Goal: Check status: Check status

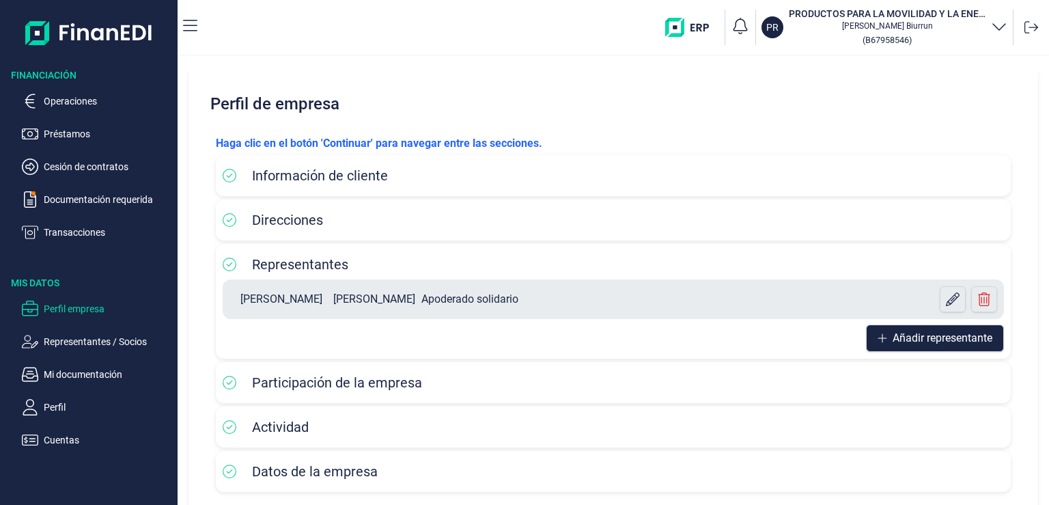
scroll to position [63, 0]
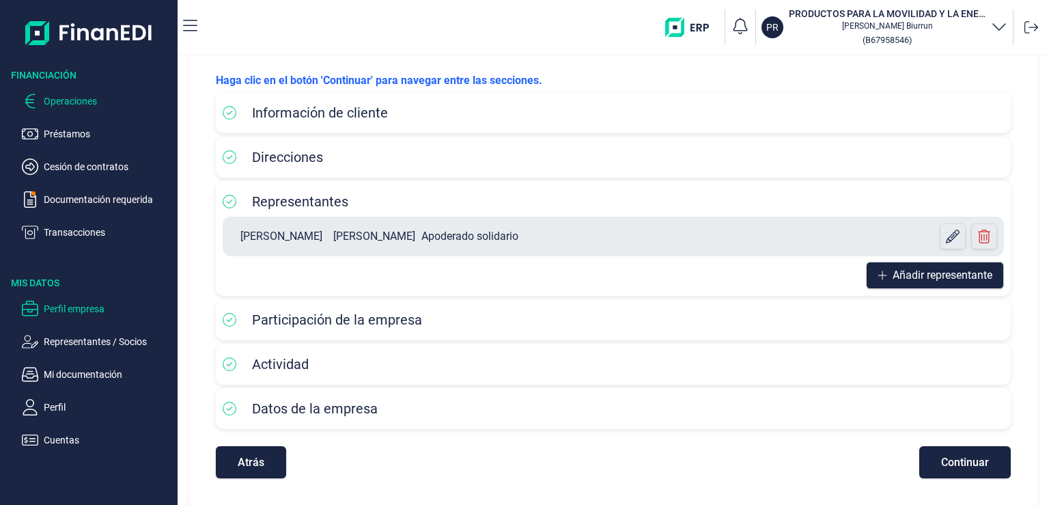
click at [57, 102] on p "Operaciones" at bounding box center [108, 101] width 128 height 16
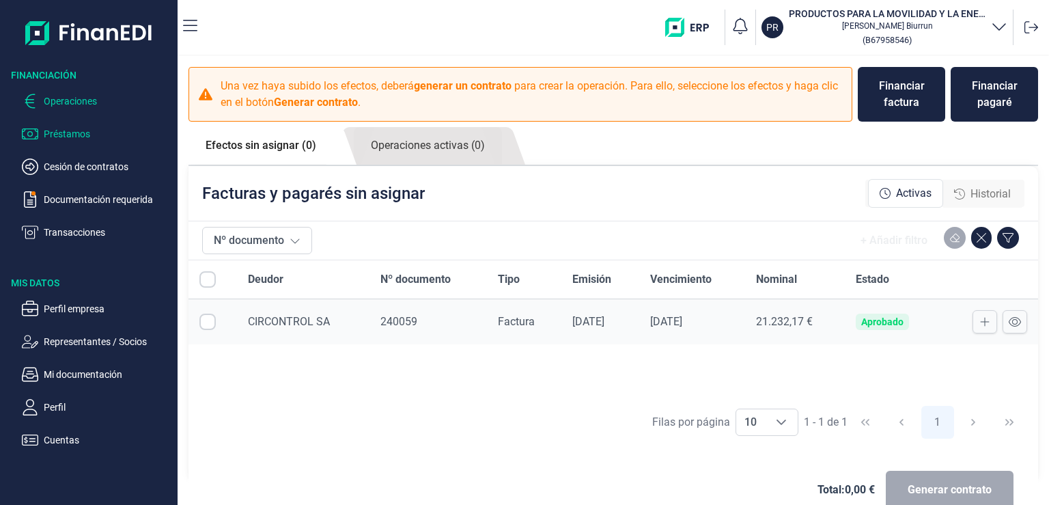
checkbox input "true"
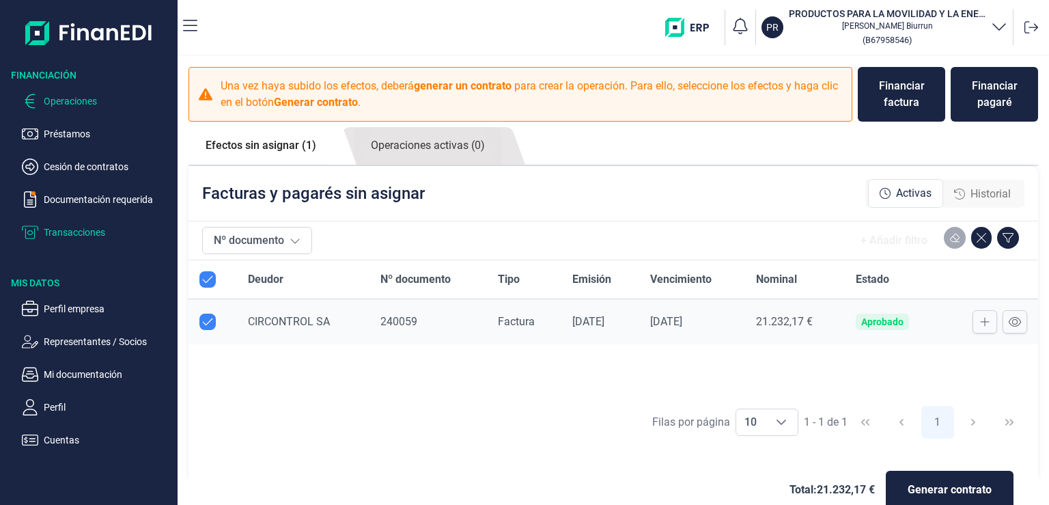
click at [99, 236] on p "Transacciones" at bounding box center [108, 232] width 128 height 16
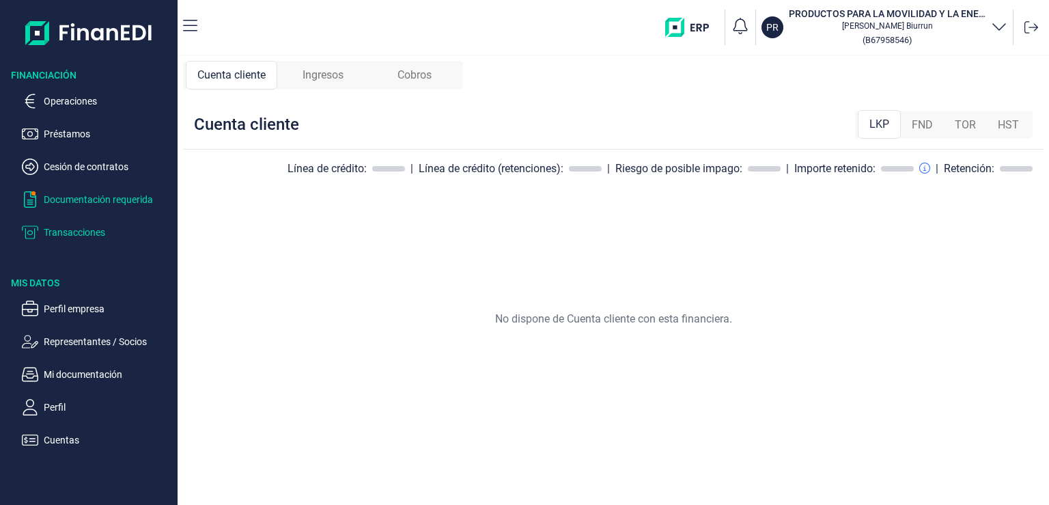
click at [100, 199] on p "Documentación requerida" at bounding box center [108, 199] width 128 height 16
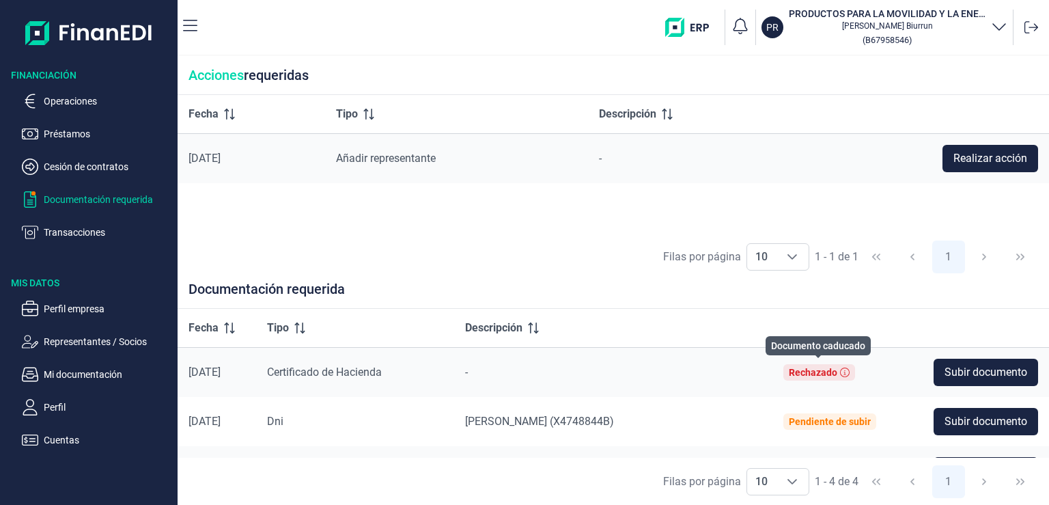
click at [834, 375] on div "Rechazado" at bounding box center [813, 372] width 48 height 11
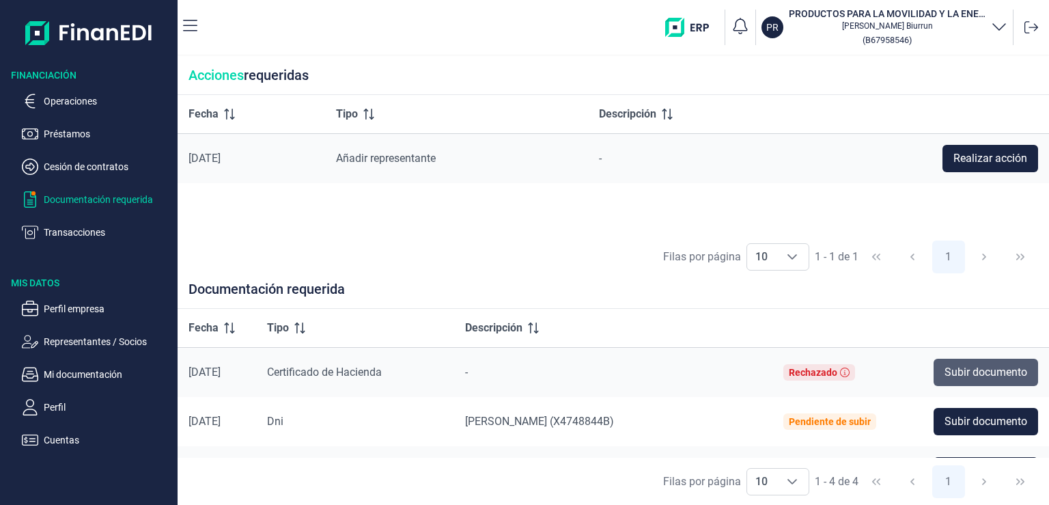
click at [955, 371] on span "Subir documento" at bounding box center [985, 372] width 83 height 16
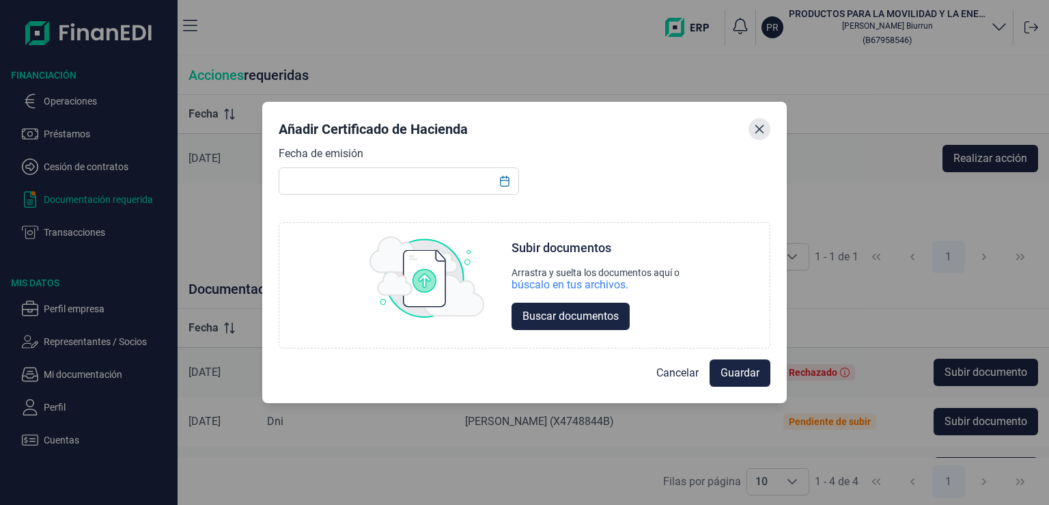
click at [750, 130] on button "Close" at bounding box center [759, 129] width 22 height 22
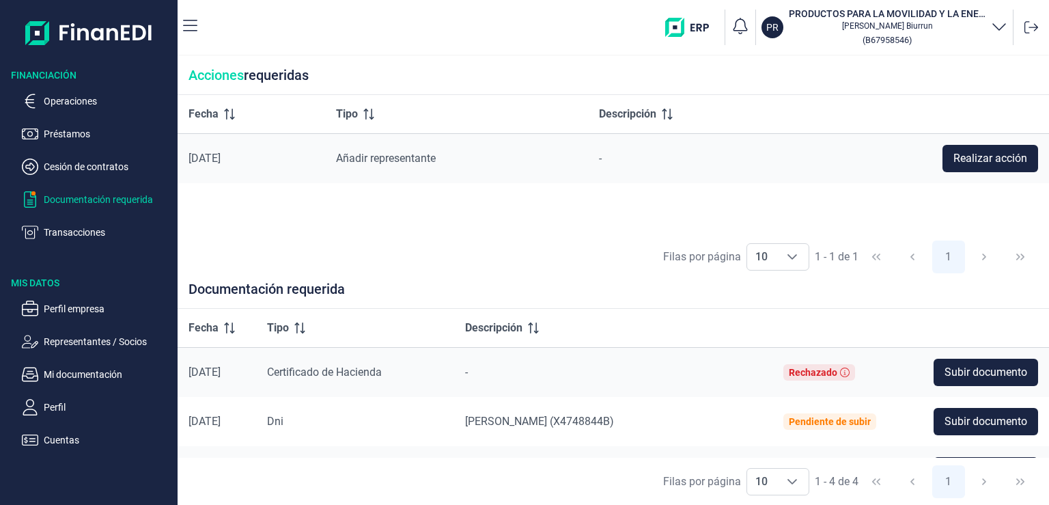
click at [44, 77] on h3 "Financiación" at bounding box center [89, 75] width 178 height 14
click at [96, 33] on img at bounding box center [89, 33] width 128 height 44
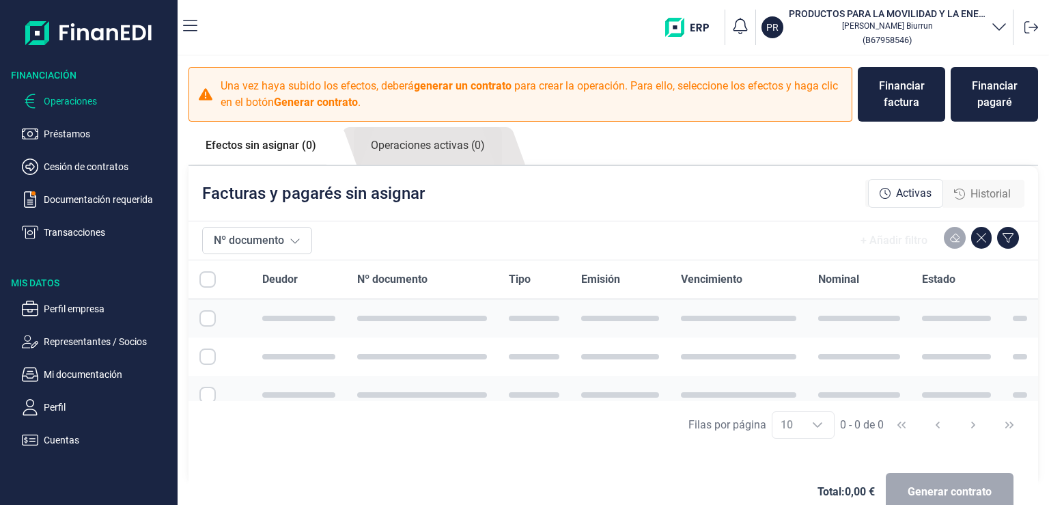
checkbox input "true"
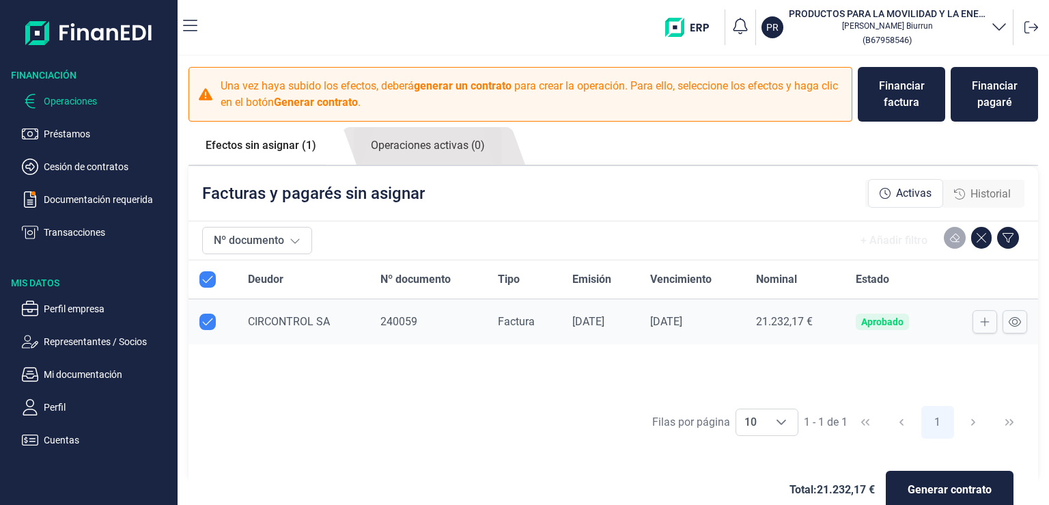
checkbox input "true"
click at [61, 138] on p "Préstamos" at bounding box center [108, 134] width 128 height 16
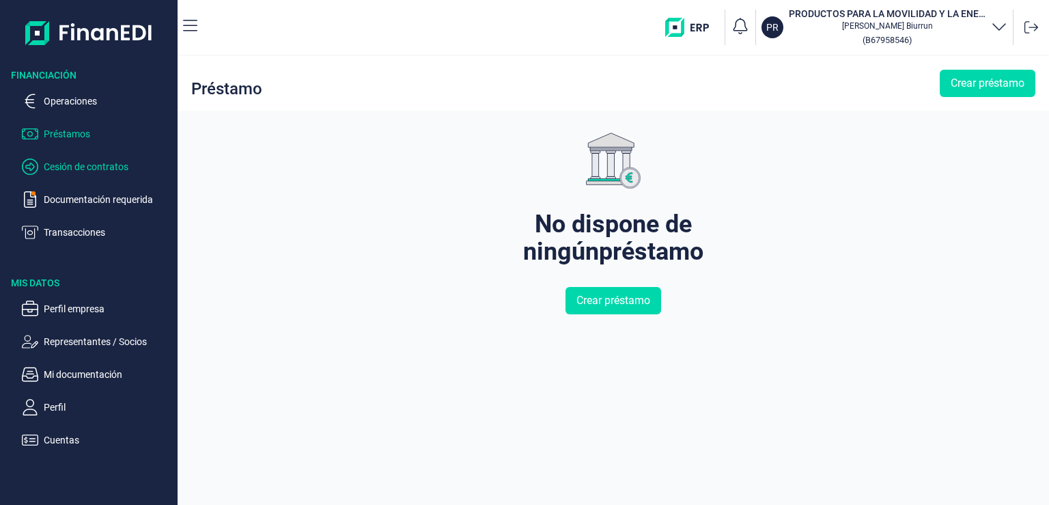
click at [58, 162] on p "Cesión de contratos" at bounding box center [108, 166] width 128 height 16
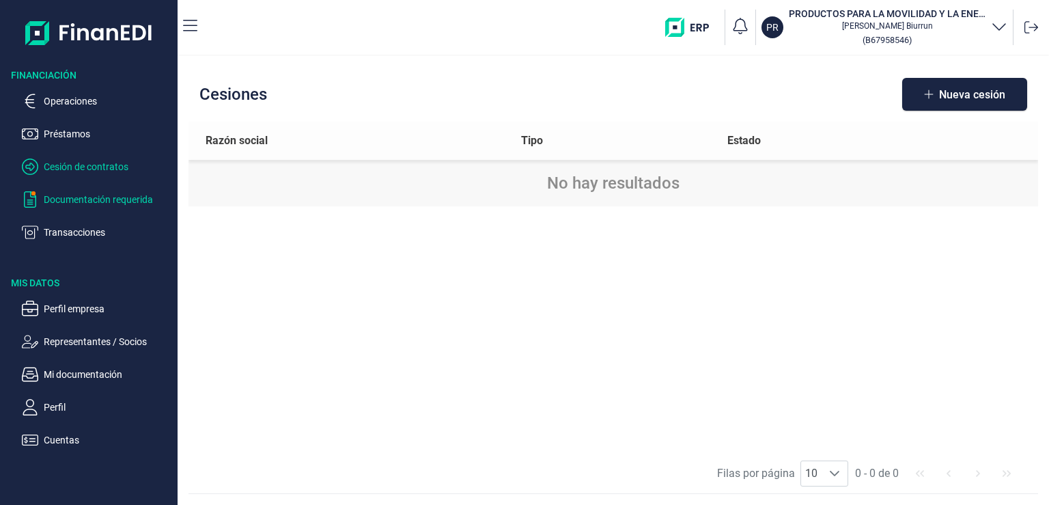
click at [59, 199] on p "Documentación requerida" at bounding box center [108, 199] width 128 height 16
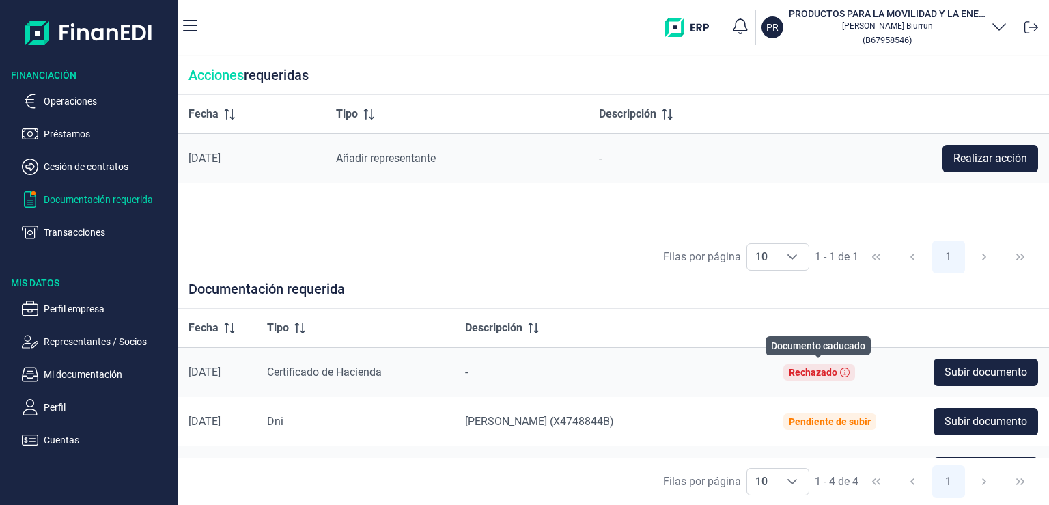
click at [813, 374] on div "Rechazado" at bounding box center [813, 372] width 48 height 11
click at [846, 371] on icon at bounding box center [845, 372] width 10 height 10
click at [56, 100] on p "Operaciones" at bounding box center [108, 101] width 128 height 16
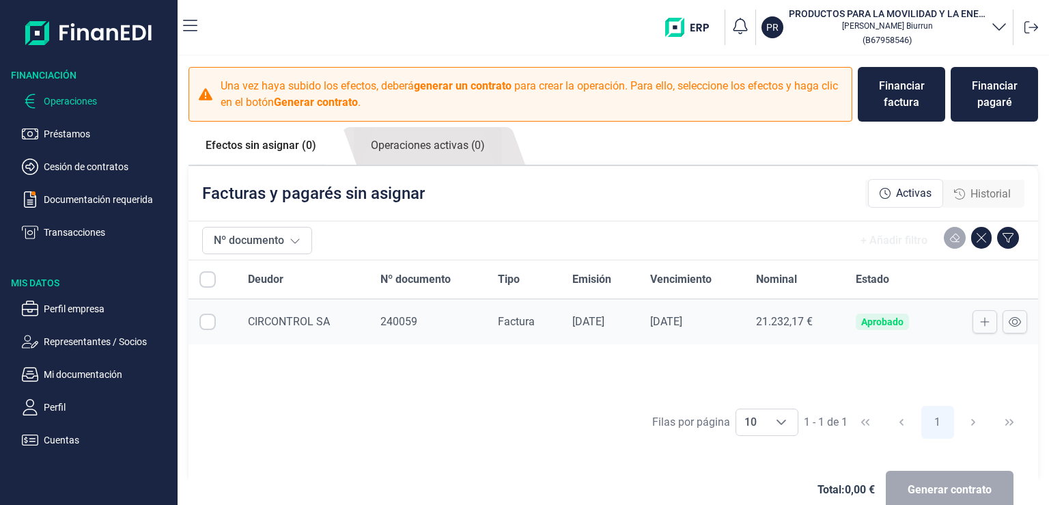
checkbox input "true"
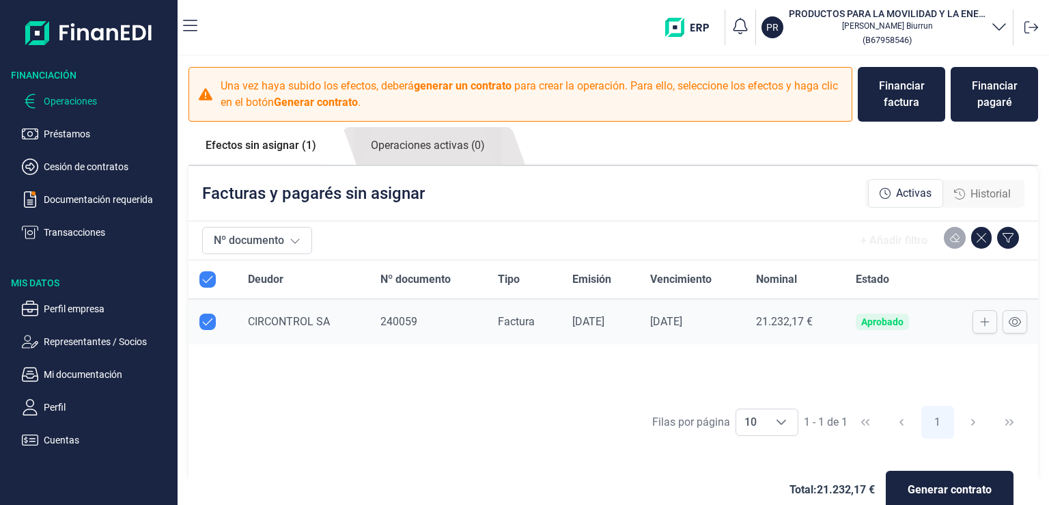
click at [93, 31] on img at bounding box center [89, 33] width 128 height 44
